Goal: Check status: Check status

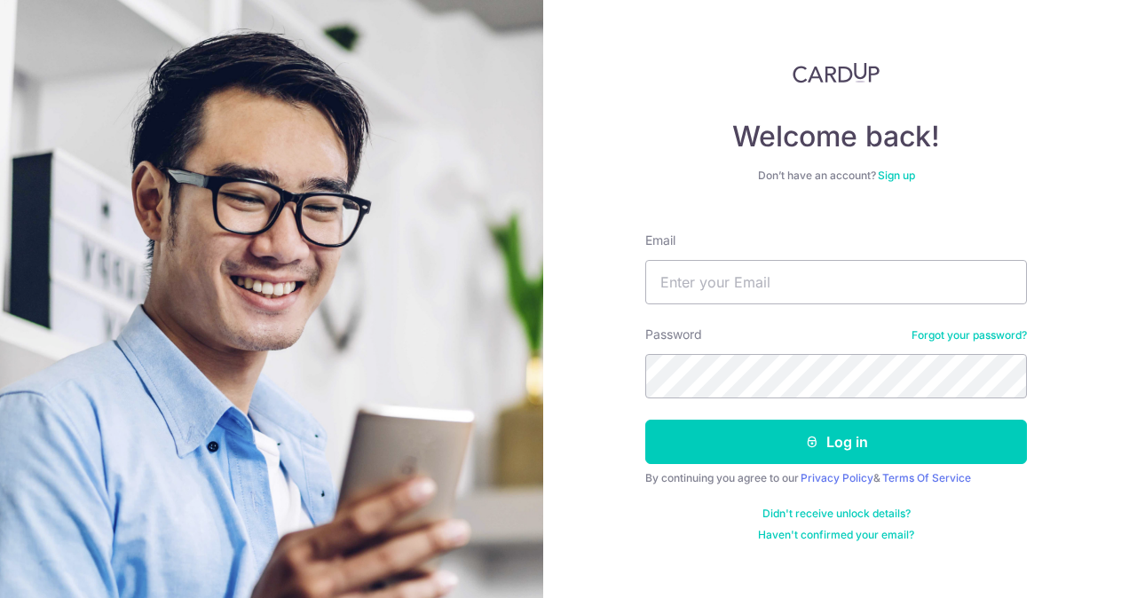
type input "[PERSON_NAME][EMAIL_ADDRESS][DOMAIN_NAME]"
click at [645, 420] on button "Log in" at bounding box center [836, 442] width 382 height 44
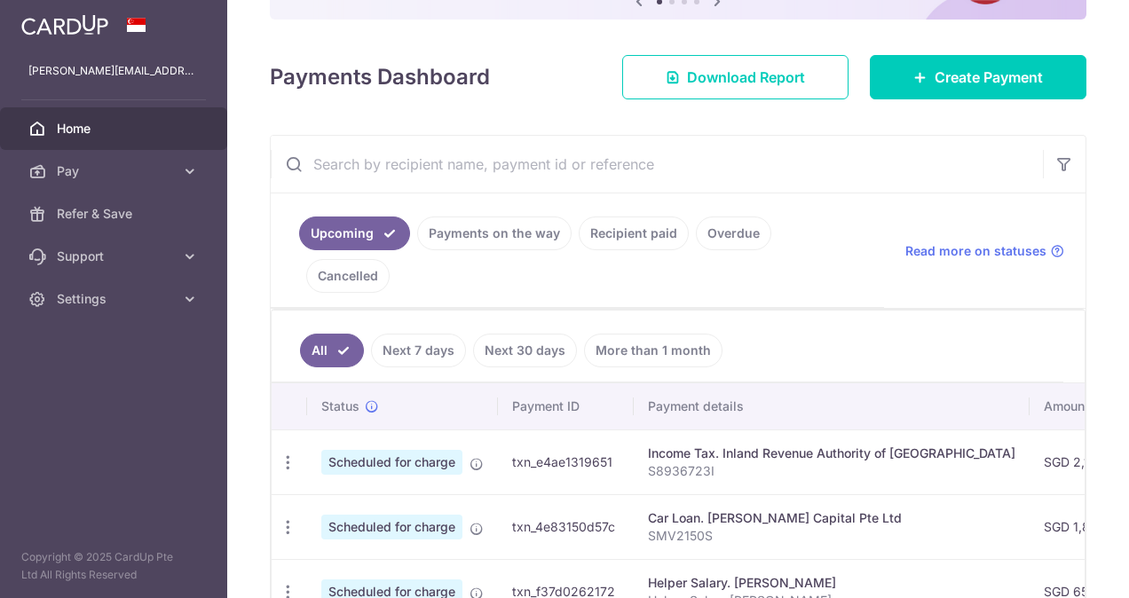
scroll to position [210, 0]
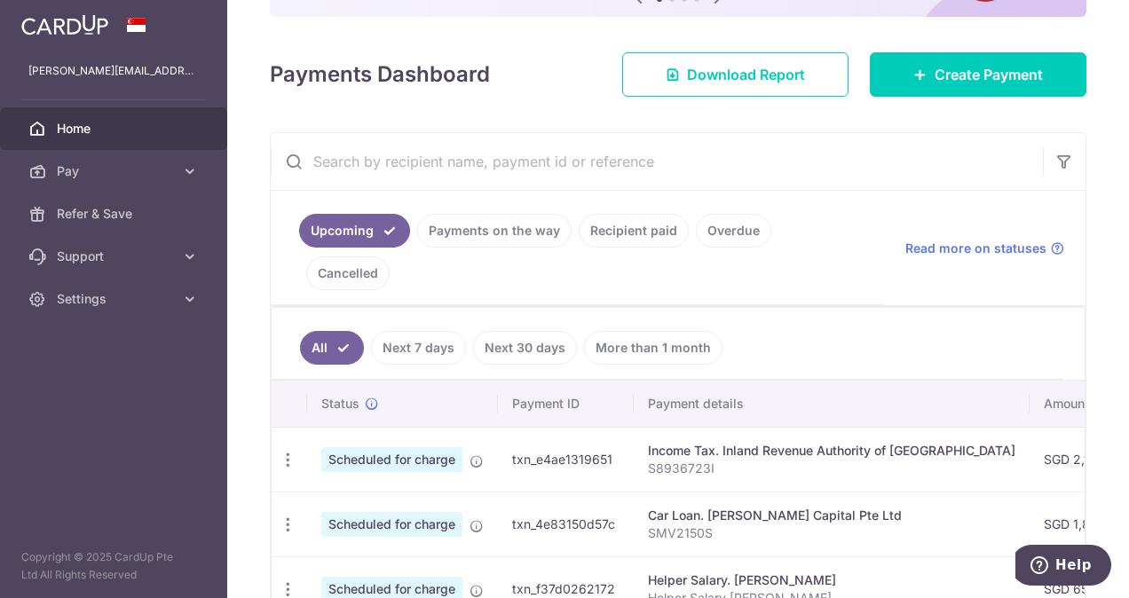
click at [649, 229] on link "Recipient paid" at bounding box center [634, 231] width 110 height 34
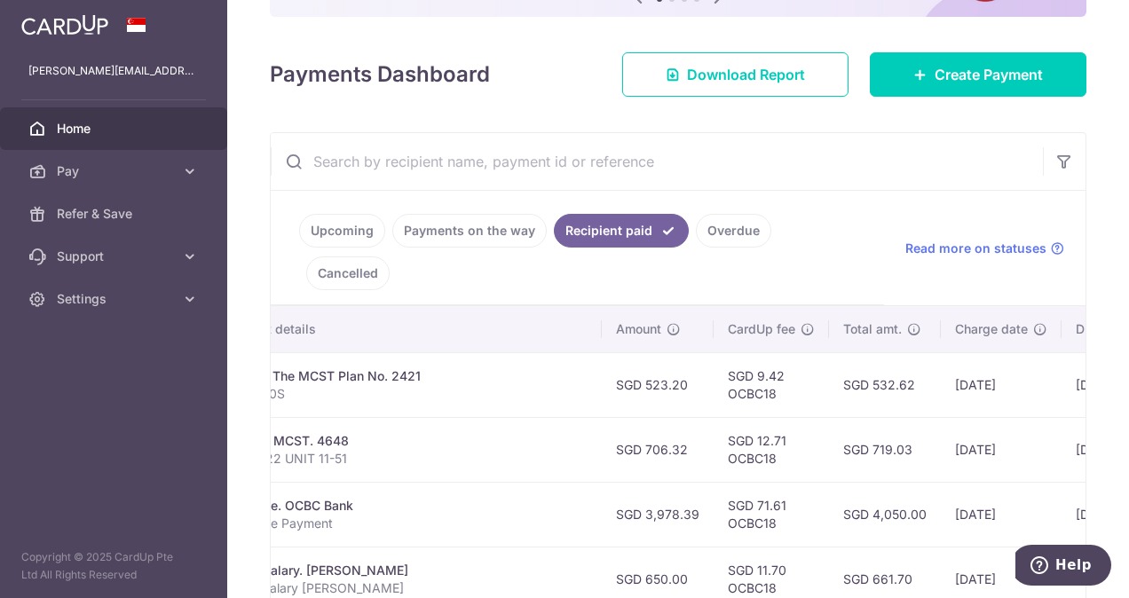
scroll to position [0, 0]
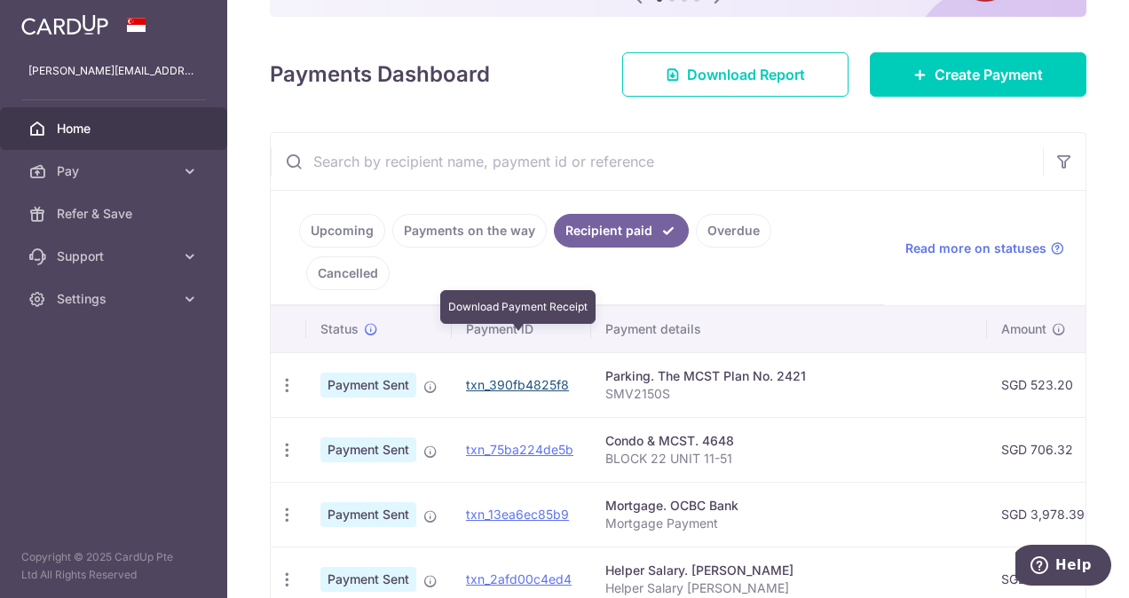
click at [532, 377] on link "txn_390fb4825f8" at bounding box center [517, 384] width 103 height 15
